Goal: Task Accomplishment & Management: Manage account settings

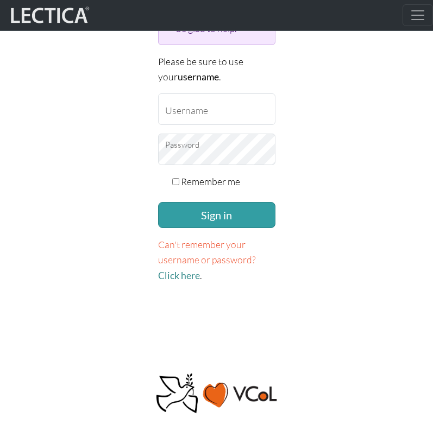
scroll to position [275, 0]
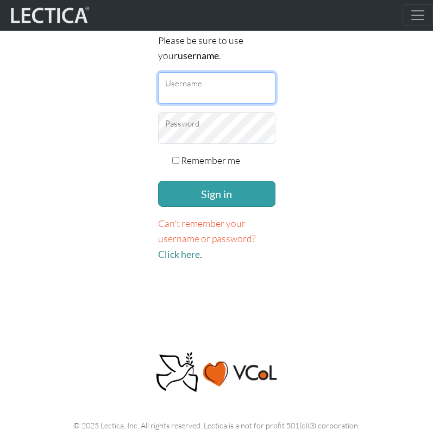
type input "[EMAIL_ADDRESS][DOMAIN_NAME]"
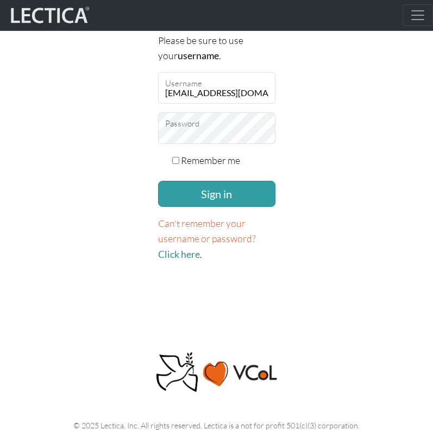
click at [183, 160] on label "Remember me" at bounding box center [210, 160] width 59 height 15
click at [179, 160] on input "Remember me" at bounding box center [175, 160] width 7 height 7
checkbox input "true"
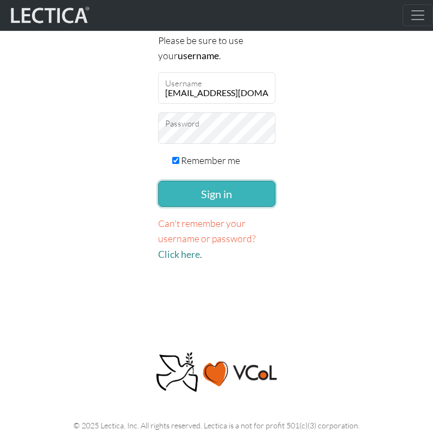
click at [184, 189] on button "Sign in" at bounding box center [216, 194] width 117 height 26
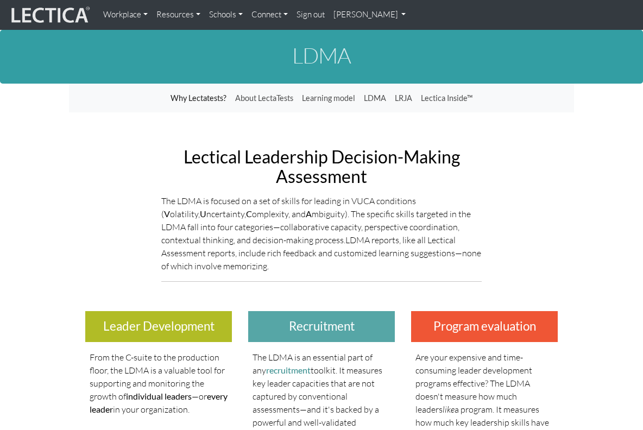
click at [367, 15] on link "[PERSON_NAME]" at bounding box center [369, 14] width 81 height 21
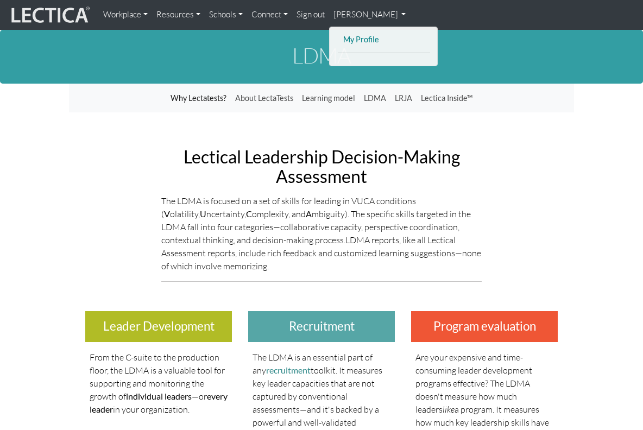
click at [367, 39] on link "My Profile" at bounding box center [384, 40] width 87 height 14
